Goal: Transaction & Acquisition: Book appointment/travel/reservation

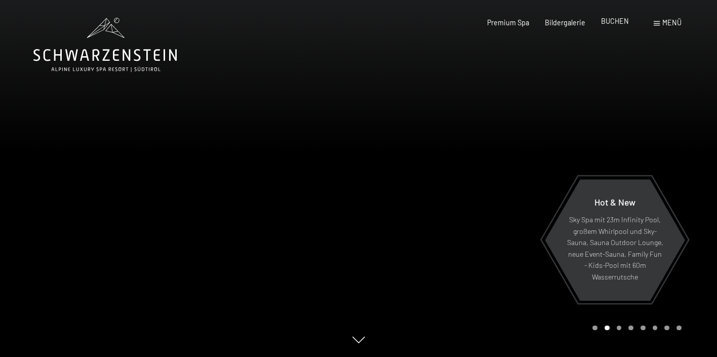
click at [618, 26] on div "BUCHEN" at bounding box center [615, 21] width 28 height 10
click at [617, 20] on span "BUCHEN" at bounding box center [615, 21] width 28 height 9
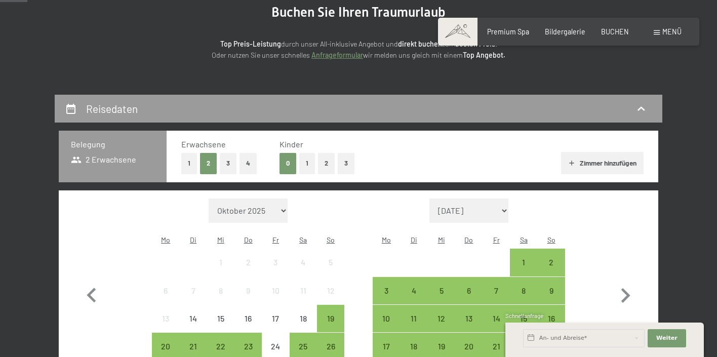
scroll to position [135, 0]
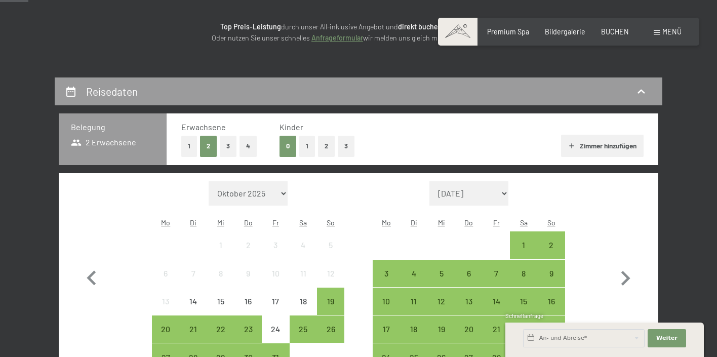
click at [306, 148] on button "1" at bounding box center [307, 146] width 16 height 21
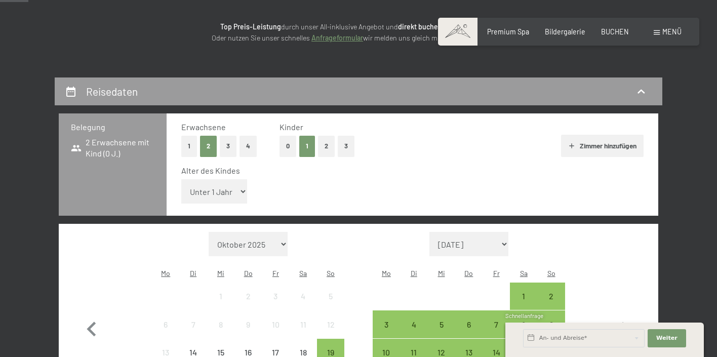
select select "5"
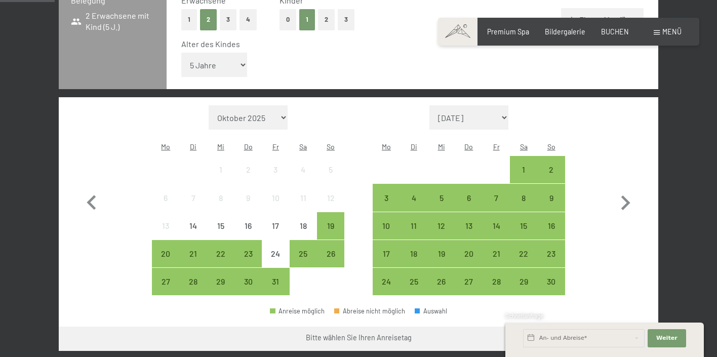
scroll to position [262, 0]
click at [554, 193] on div "9" at bounding box center [551, 205] width 25 height 25
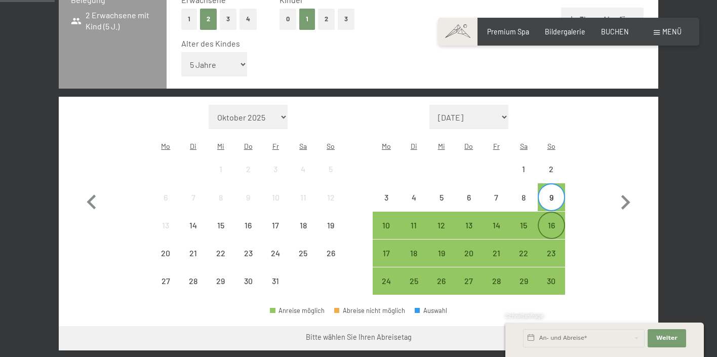
click at [554, 221] on div "16" at bounding box center [551, 233] width 25 height 25
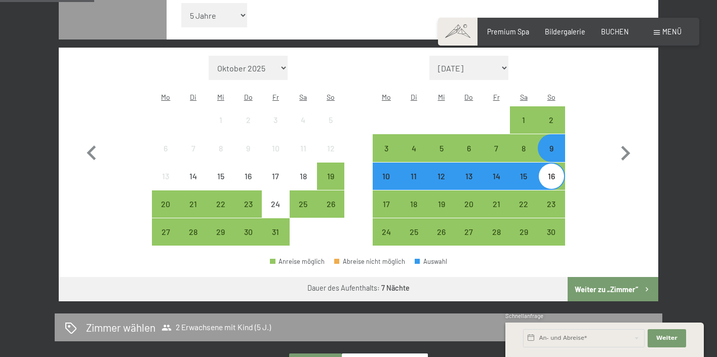
scroll to position [327, 0]
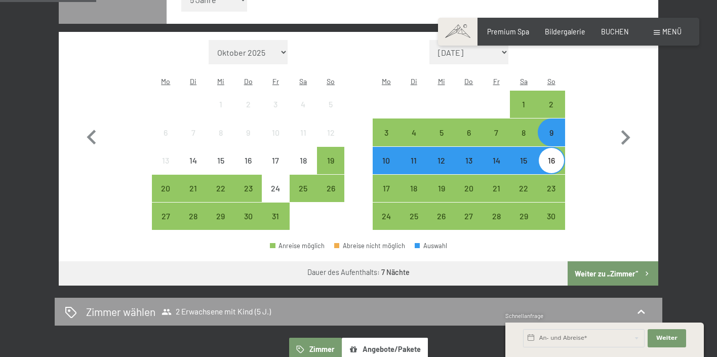
click at [600, 261] on button "Weiter zu „Zimmer“" at bounding box center [613, 273] width 91 height 24
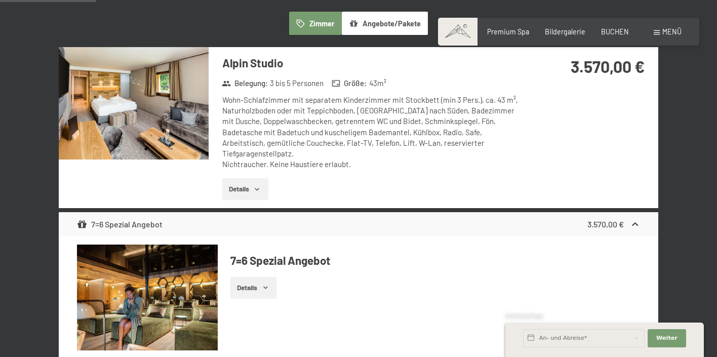
scroll to position [280, 0]
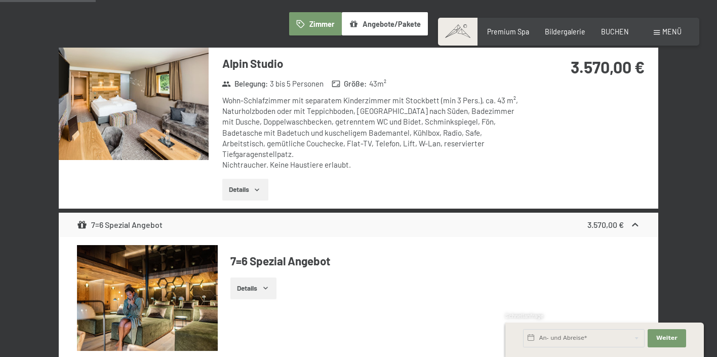
click at [187, 127] on img at bounding box center [134, 104] width 150 height 112
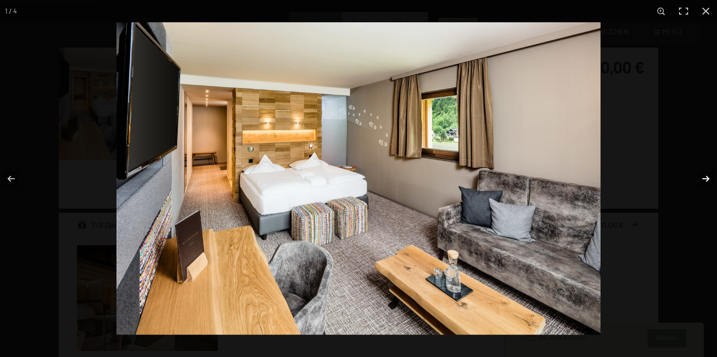
click at [704, 179] on button "button" at bounding box center [699, 178] width 35 height 51
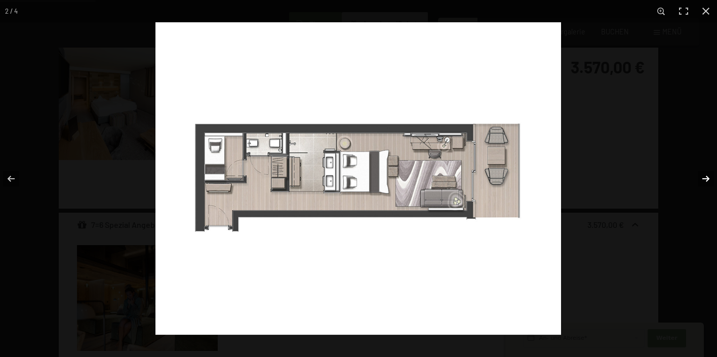
click at [705, 179] on button "button" at bounding box center [699, 178] width 35 height 51
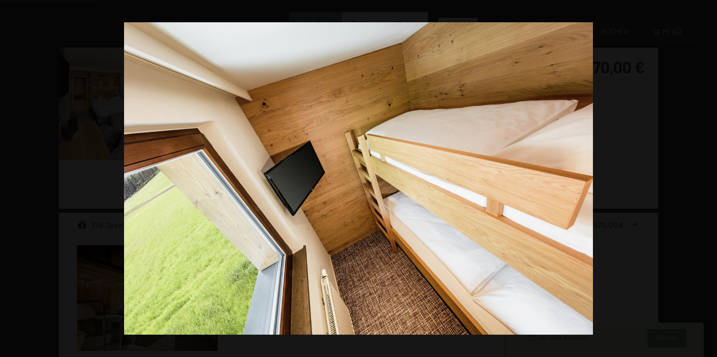
click at [705, 179] on button "button" at bounding box center [699, 178] width 35 height 51
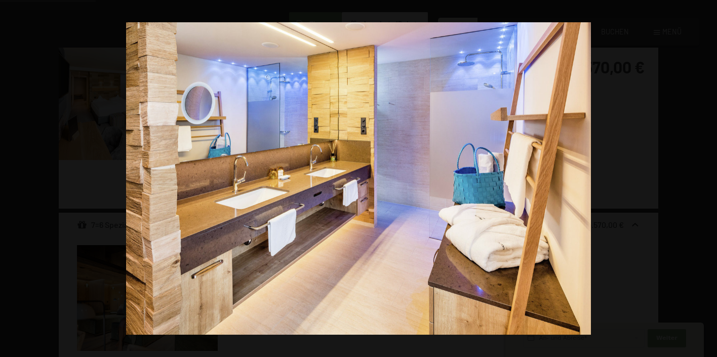
click at [705, 179] on button "button" at bounding box center [699, 178] width 35 height 51
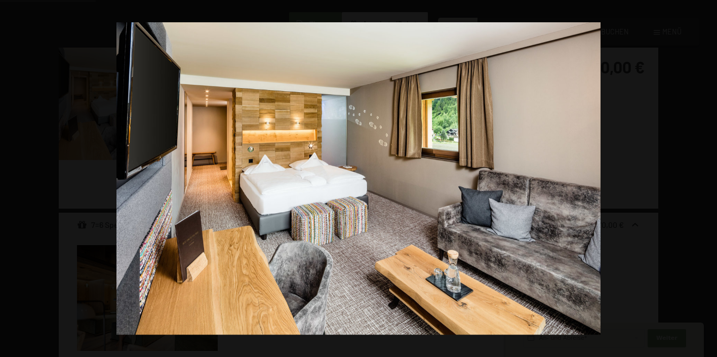
click at [705, 179] on button "button" at bounding box center [699, 178] width 35 height 51
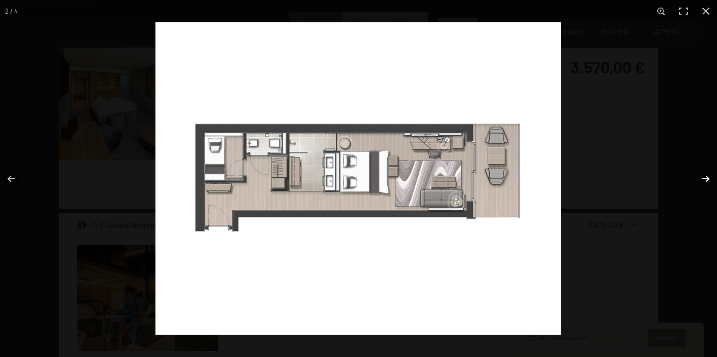
click at [705, 179] on button "button" at bounding box center [699, 178] width 35 height 51
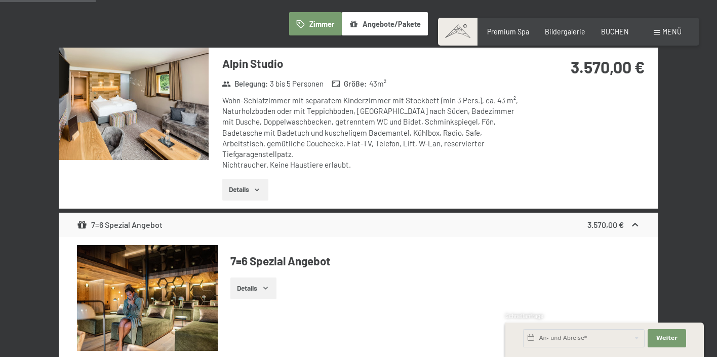
click at [0, 0] on button "button" at bounding box center [0, 0] width 0 height 0
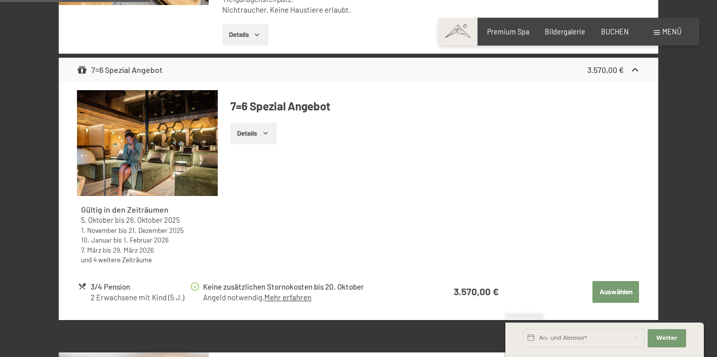
scroll to position [440, 0]
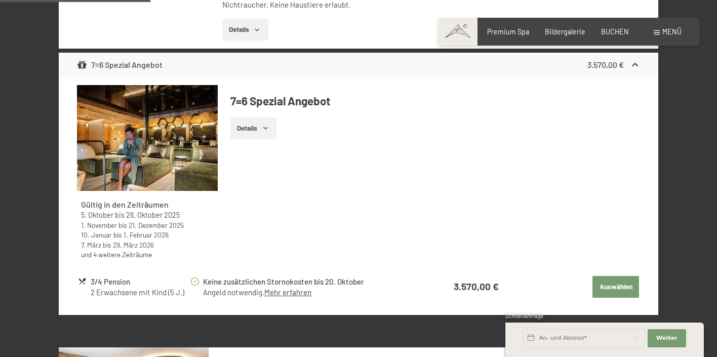
click at [636, 276] on button "Auswählen" at bounding box center [616, 287] width 47 height 22
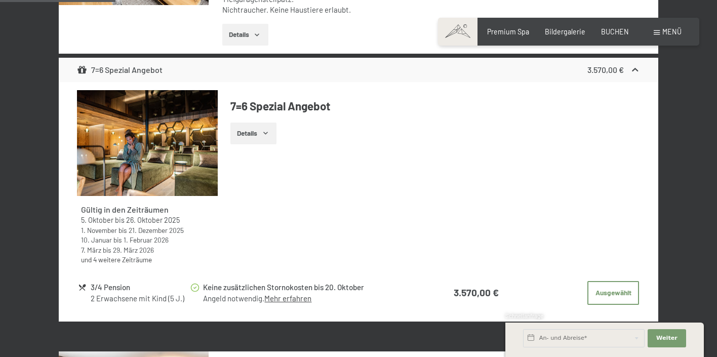
scroll to position [444, 0]
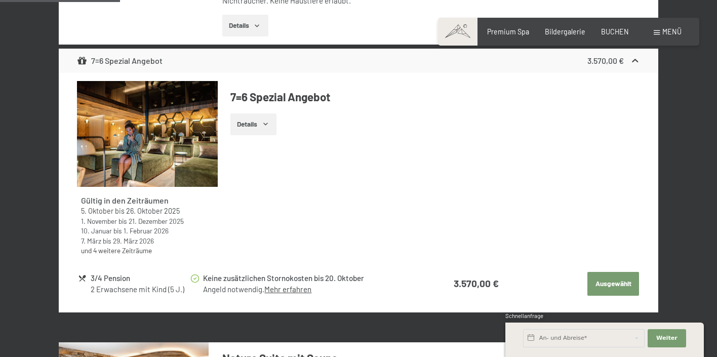
click at [593, 272] on button "Ausgewählt" at bounding box center [614, 284] width 52 height 24
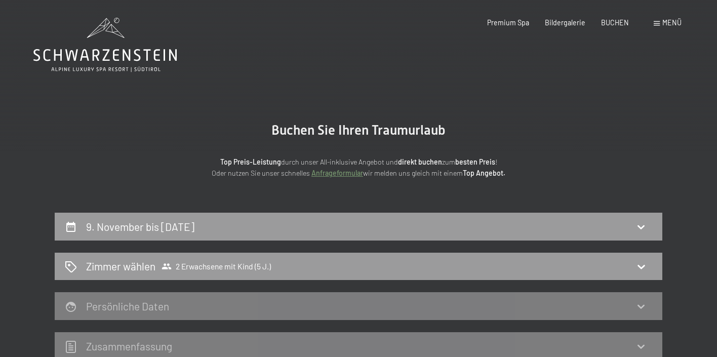
scroll to position [0, 0]
click at [137, 55] on icon at bounding box center [104, 55] width 143 height 12
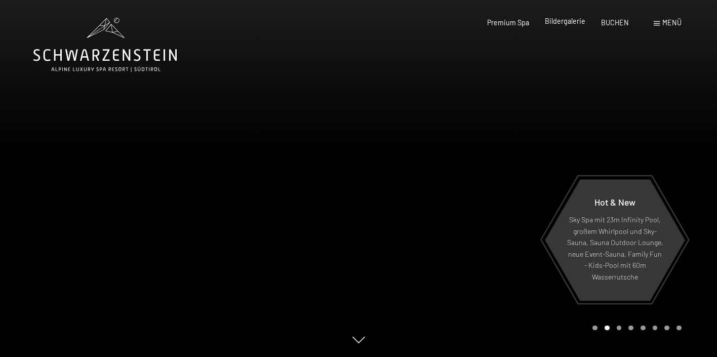
click at [555, 22] on span "Bildergalerie" at bounding box center [565, 21] width 41 height 9
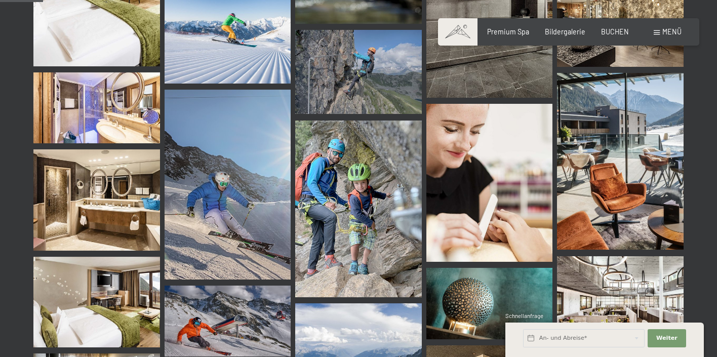
scroll to position [589, 0]
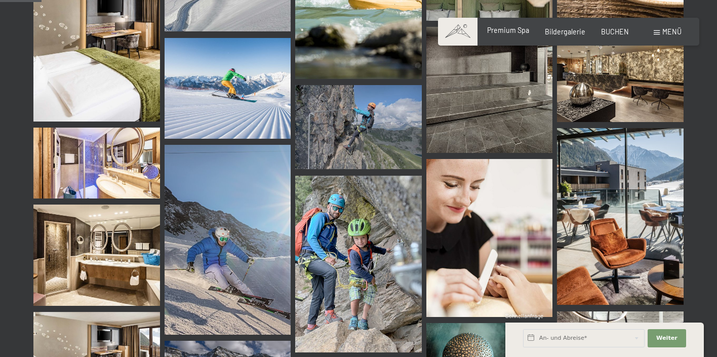
click at [529, 32] on span "Premium Spa" at bounding box center [508, 30] width 42 height 9
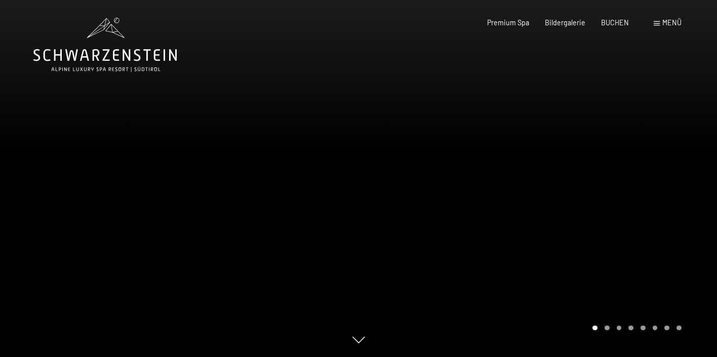
click at [670, 22] on span "Menü" at bounding box center [672, 22] width 19 height 9
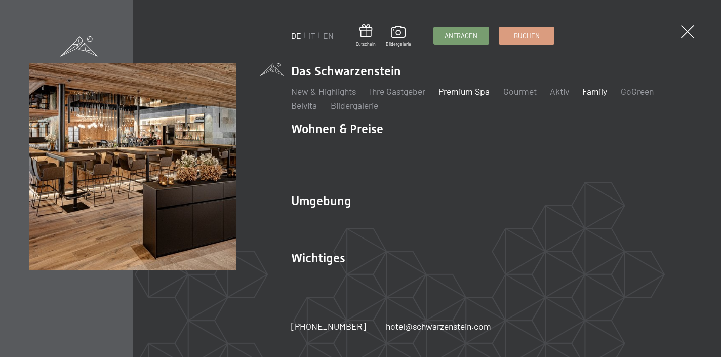
click at [596, 97] on link "Family" at bounding box center [595, 91] width 25 height 11
click at [473, 97] on link "Premium Spa" at bounding box center [464, 91] width 51 height 11
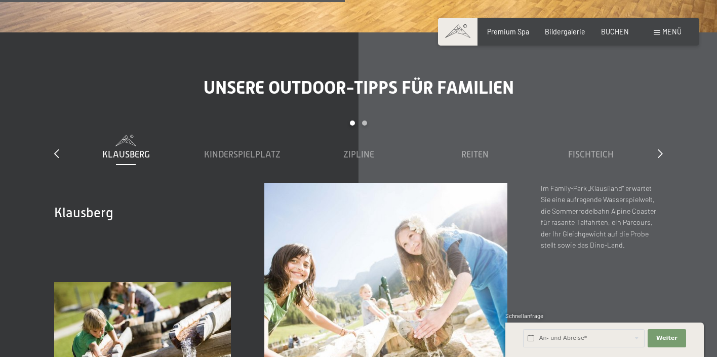
scroll to position [3291, 0]
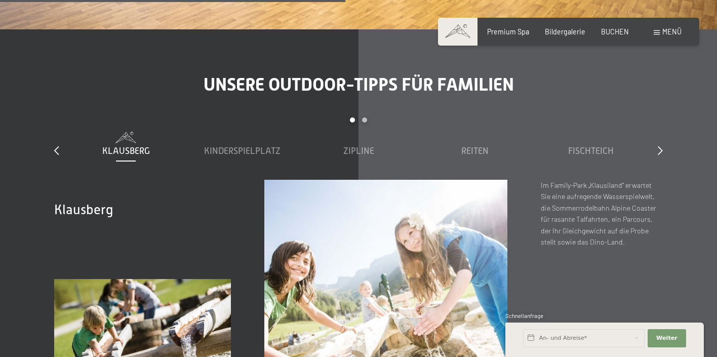
click at [255, 132] on div "Klausberg Kinderspielplatz [GEOGRAPHIC_DATA] Reiten Fischteich Family-Funpark […" at bounding box center [358, 156] width 581 height 48
click at [254, 146] on span "Kinderspielplatz" at bounding box center [242, 151] width 76 height 10
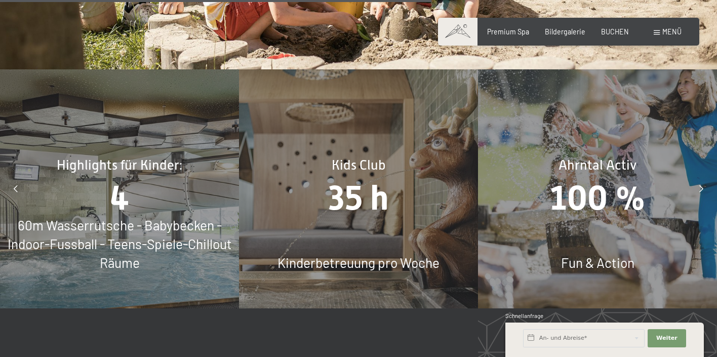
scroll to position [4095, 0]
